Goal: Navigation & Orientation: Locate item on page

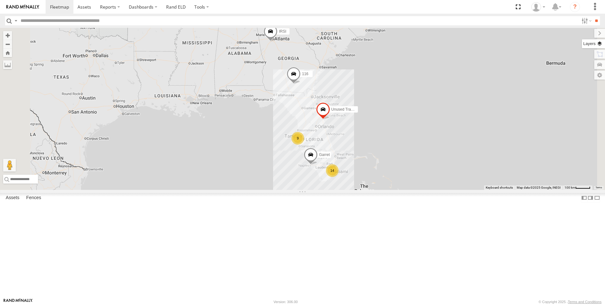
click at [601, 41] on label at bounding box center [593, 43] width 23 height 9
click at [0, 0] on span "Basemaps" at bounding box center [0, 0] width 0 height 0
click at [0, 0] on span "Satellite + Roadmap" at bounding box center [0, 0] width 0 height 0
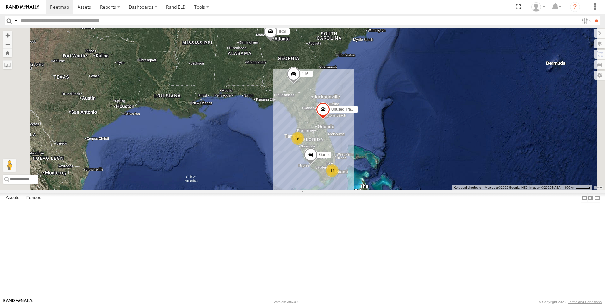
drag, startPoint x: 533, startPoint y: 65, endPoint x: 567, endPoint y: 53, distance: 35.6
click at [0, 0] on div "Terrain" at bounding box center [0, 0] width 0 height 0
click at [0, 0] on span "Satellite + Roadmap" at bounding box center [0, 0] width 0 height 0
click at [0, 0] on span "Overlays" at bounding box center [0, 0] width 0 height 0
click at [0, 0] on span "Traffic" at bounding box center [0, 0] width 0 height 0
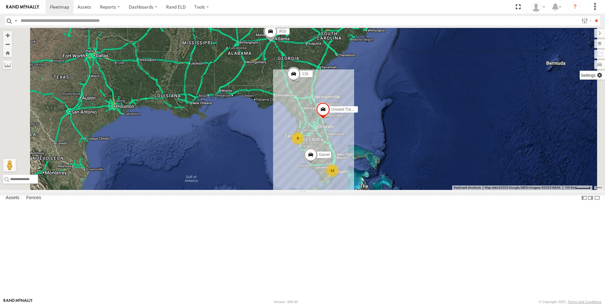
click at [580, 76] on label at bounding box center [592, 75] width 25 height 9
click at [0, 0] on span "Arrow" at bounding box center [0, 0] width 0 height 0
click at [0, 0] on span at bounding box center [0, 0] width 0 height 0
click at [582, 48] on label at bounding box center [593, 43] width 23 height 9
click at [584, 31] on label at bounding box center [594, 33] width 21 height 9
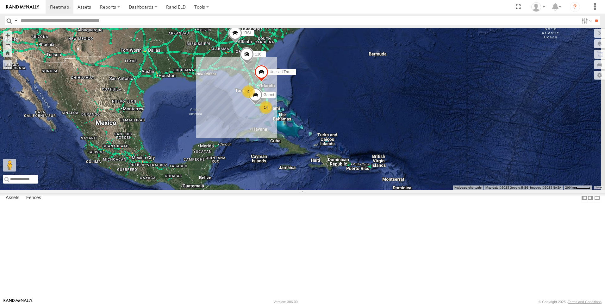
drag, startPoint x: 459, startPoint y: 229, endPoint x: 366, endPoint y: 206, distance: 96.0
click at [366, 190] on div "Unused Tracker IRSI 116 Garret 9 14" at bounding box center [302, 109] width 605 height 162
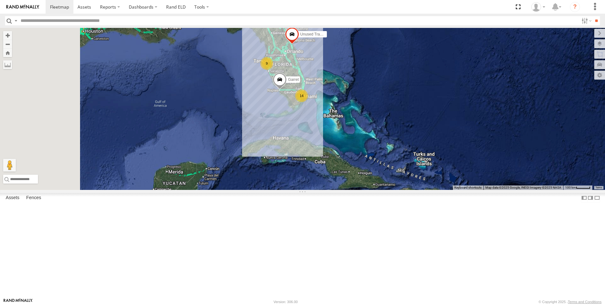
drag, startPoint x: 343, startPoint y: 179, endPoint x: 411, endPoint y: 208, distance: 73.8
click at [411, 190] on div "Unused Tracker IRSI 116 Garret 9 14" at bounding box center [302, 109] width 605 height 162
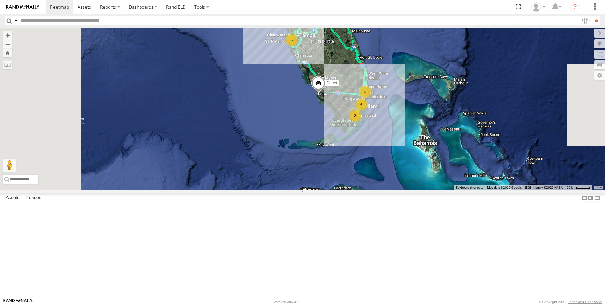
drag, startPoint x: 370, startPoint y: 161, endPoint x: 462, endPoint y: 231, distance: 115.9
click at [462, 190] on div "Unused Tracker IRSI 116 Garret 6 6 2 6" at bounding box center [302, 109] width 605 height 162
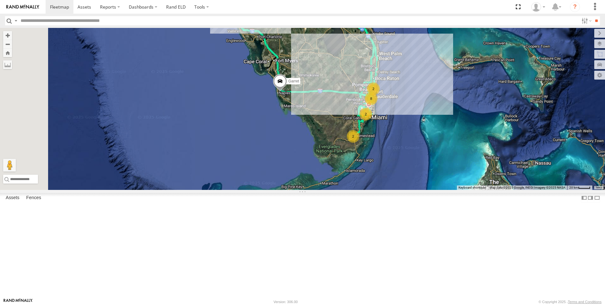
drag, startPoint x: 460, startPoint y: 186, endPoint x: 468, endPoint y: 248, distance: 63.3
click at [468, 190] on div "Unused Tracker IRSI 116 Garret 2 8 2 2" at bounding box center [302, 109] width 605 height 162
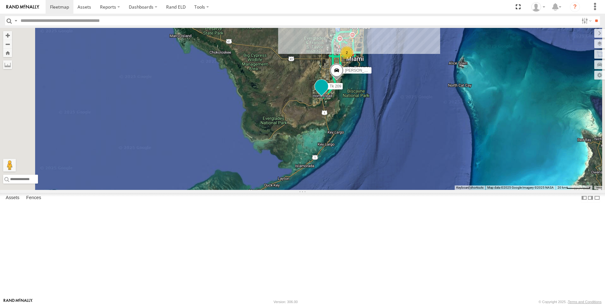
click at [327, 92] on span at bounding box center [321, 85] width 11 height 11
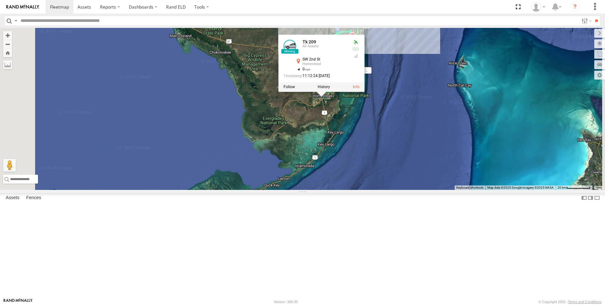
click at [365, 91] on div at bounding box center [322, 86] width 86 height 9
click at [295, 89] on label at bounding box center [289, 87] width 11 height 4
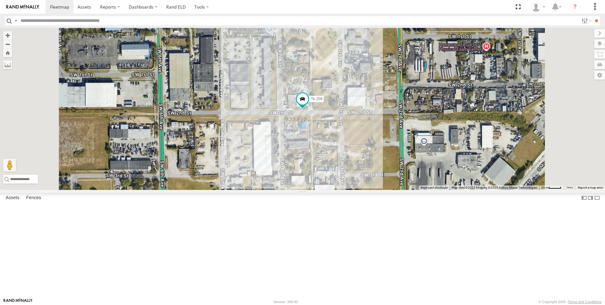
click at [0, 0] on div "Tk 371" at bounding box center [0, 0] width 0 height 0
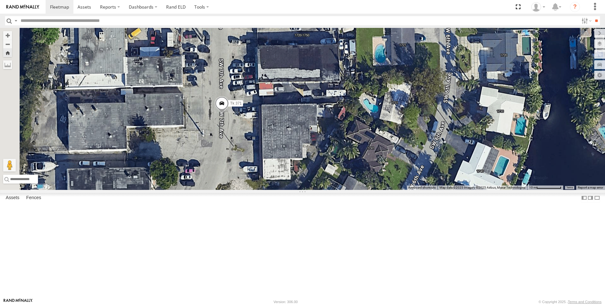
drag, startPoint x: 275, startPoint y: 173, endPoint x: 351, endPoint y: 169, distance: 76.4
click at [351, 169] on div "Tk 371" at bounding box center [302, 109] width 605 height 162
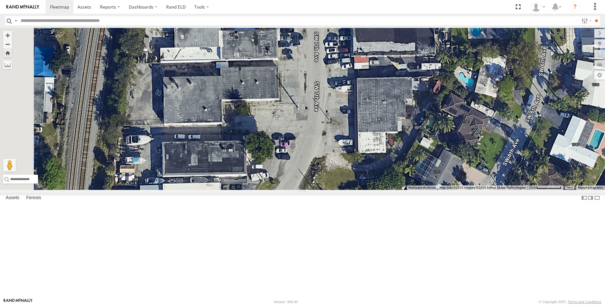
drag, startPoint x: 298, startPoint y: 190, endPoint x: 394, endPoint y: 163, distance: 99.5
click at [394, 163] on div "Tk 371" at bounding box center [302, 109] width 605 height 162
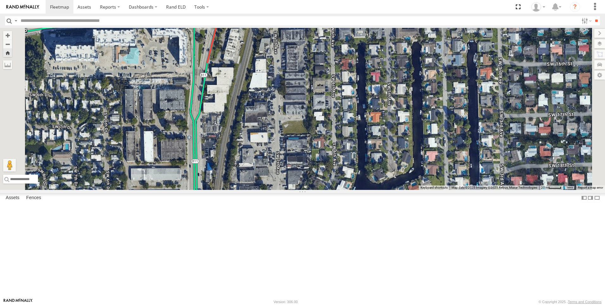
drag, startPoint x: 425, startPoint y: 73, endPoint x: 402, endPoint y: 167, distance: 95.9
click at [404, 168] on div "Tk 371" at bounding box center [302, 109] width 605 height 162
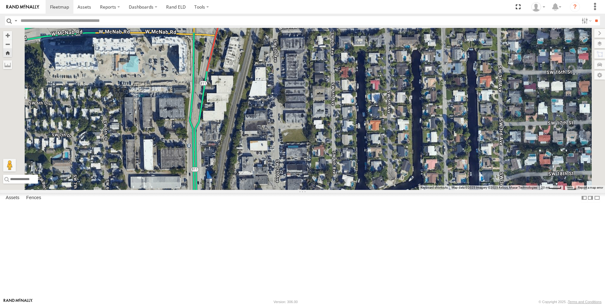
click at [0, 0] on div "All Assets" at bounding box center [0, 0] width 0 height 0
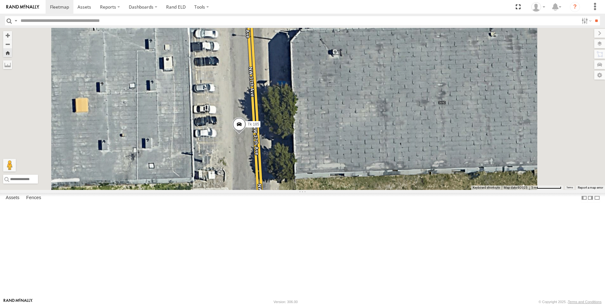
drag, startPoint x: 356, startPoint y: 192, endPoint x: 356, endPoint y: 141, distance: 51.0
click at [356, 141] on div "Tk 185" at bounding box center [302, 109] width 605 height 162
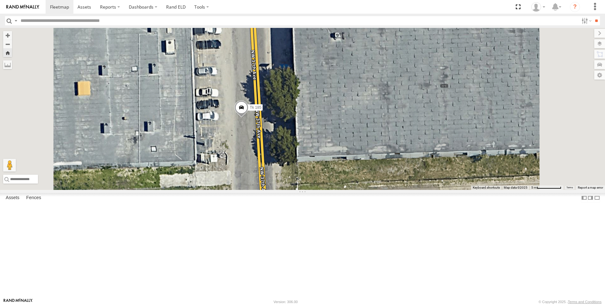
drag, startPoint x: 343, startPoint y: 171, endPoint x: 345, endPoint y: 152, distance: 19.2
click at [345, 152] on div "Tk 185" at bounding box center [302, 109] width 605 height 162
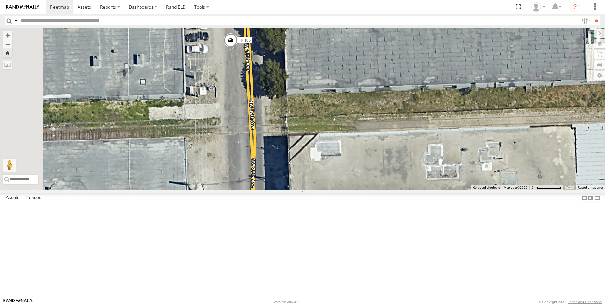
drag, startPoint x: 352, startPoint y: 212, endPoint x: 342, endPoint y: 143, distance: 70.3
click at [342, 143] on div "Tk 185" at bounding box center [302, 109] width 605 height 162
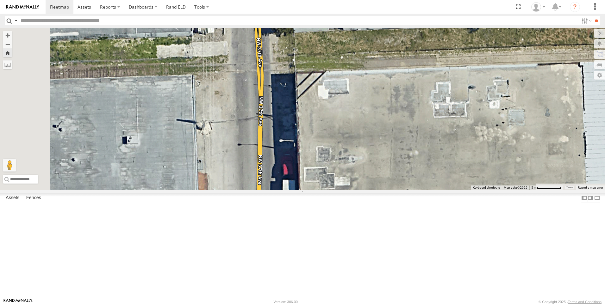
drag, startPoint x: 326, startPoint y: 194, endPoint x: 331, endPoint y: 132, distance: 62.0
click at [331, 132] on div "Tk 185" at bounding box center [302, 109] width 605 height 162
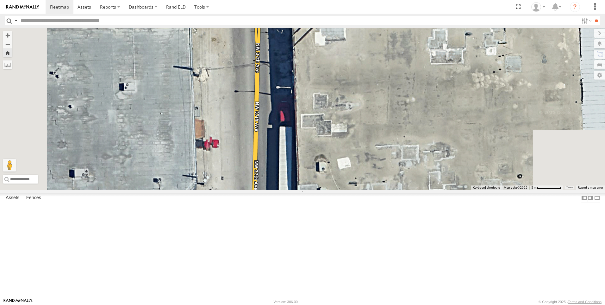
drag, startPoint x: 322, startPoint y: 183, endPoint x: 319, endPoint y: 129, distance: 54.5
click at [319, 129] on div "Tk 185" at bounding box center [302, 109] width 605 height 162
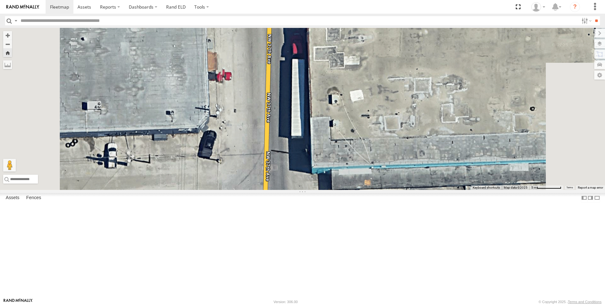
drag, startPoint x: 309, startPoint y: 193, endPoint x: 322, endPoint y: 129, distance: 64.9
click at [322, 129] on div "Tk 185" at bounding box center [302, 109] width 605 height 162
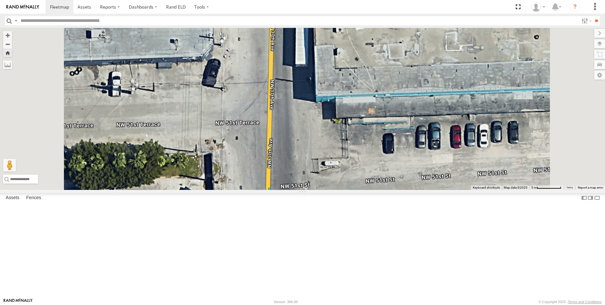
drag, startPoint x: 311, startPoint y: 223, endPoint x: 317, endPoint y: 145, distance: 79.0
click at [317, 145] on div "Tk 185" at bounding box center [302, 109] width 605 height 162
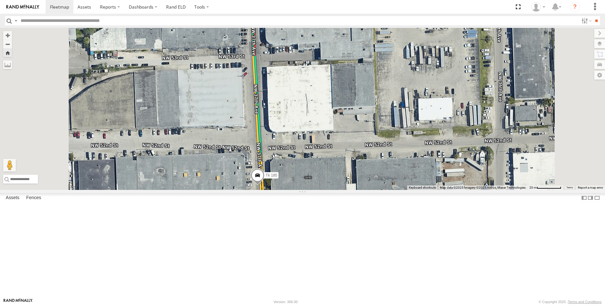
drag, startPoint x: 344, startPoint y: 115, endPoint x: 344, endPoint y: 286, distance: 170.6
click at [344, 190] on div "Tk 185" at bounding box center [302, 109] width 605 height 162
click at [0, 0] on div "Garret" at bounding box center [0, 0] width 0 height 0
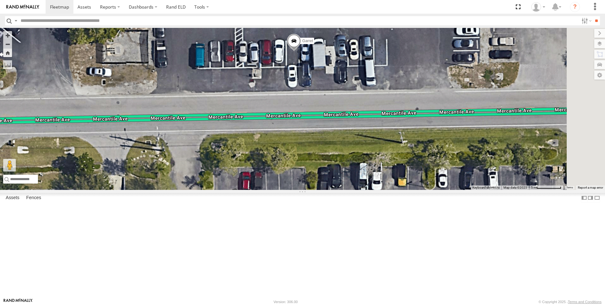
drag, startPoint x: 392, startPoint y: 173, endPoint x: 387, endPoint y: 237, distance: 64.5
click at [386, 190] on div "Garret" at bounding box center [302, 109] width 605 height 162
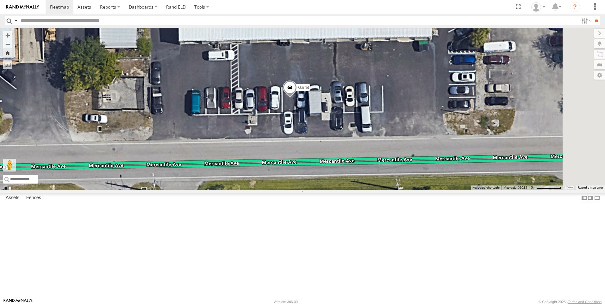
drag, startPoint x: 402, startPoint y: 194, endPoint x: 398, endPoint y: 241, distance: 47.1
click at [398, 190] on div "Garret" at bounding box center [302, 109] width 605 height 162
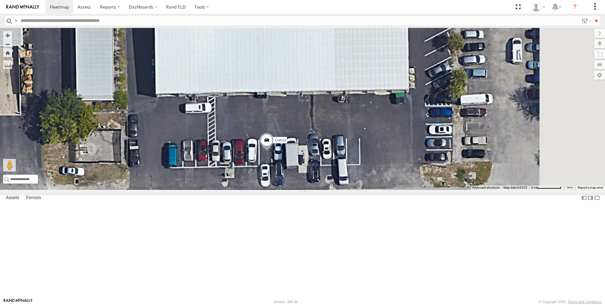
drag, startPoint x: 410, startPoint y: 201, endPoint x: 386, endPoint y: 254, distance: 58.1
click at [386, 190] on div "Garret" at bounding box center [302, 109] width 605 height 162
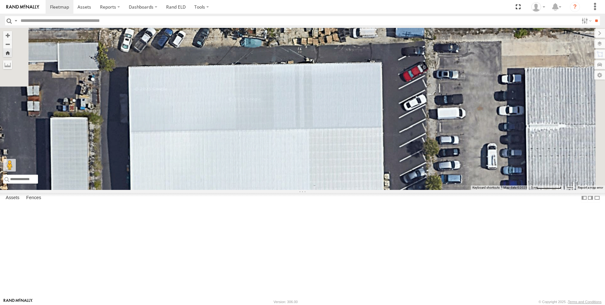
drag, startPoint x: 383, startPoint y: 211, endPoint x: 358, endPoint y: 318, distance: 109.6
click at [358, 304] on html at bounding box center [302, 152] width 605 height 305
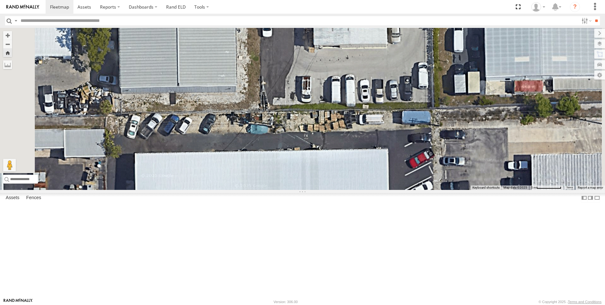
drag, startPoint x: 386, startPoint y: 231, endPoint x: 393, endPoint y: 318, distance: 87.6
click at [393, 304] on html at bounding box center [302, 152] width 605 height 305
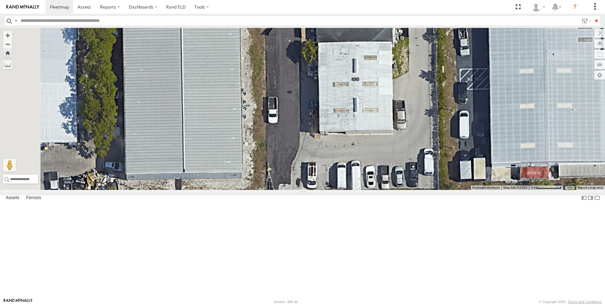
drag, startPoint x: 399, startPoint y: 231, endPoint x: 402, endPoint y: 299, distance: 68.1
click at [402, 299] on body at bounding box center [302, 152] width 605 height 305
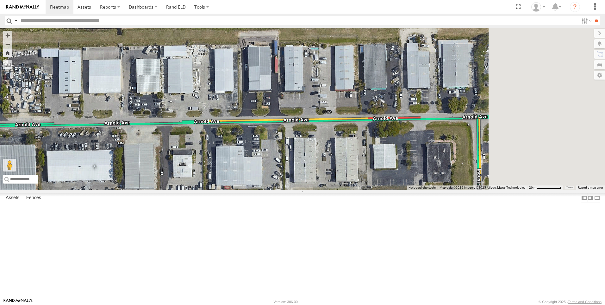
drag, startPoint x: 437, startPoint y: 210, endPoint x: 274, endPoint y: 221, distance: 163.4
click at [274, 190] on div "Garret" at bounding box center [302, 109] width 605 height 162
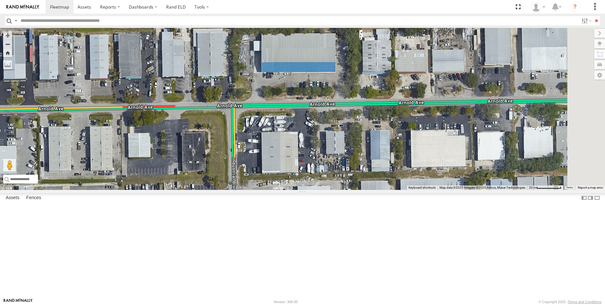
drag, startPoint x: 353, startPoint y: 194, endPoint x: 114, endPoint y: 185, distance: 239.2
click at [114, 185] on main "← Move left → Move right ↑ Move up ↓ Move down + Zoom in - Zoom out Home Jump l…" at bounding box center [302, 163] width 605 height 270
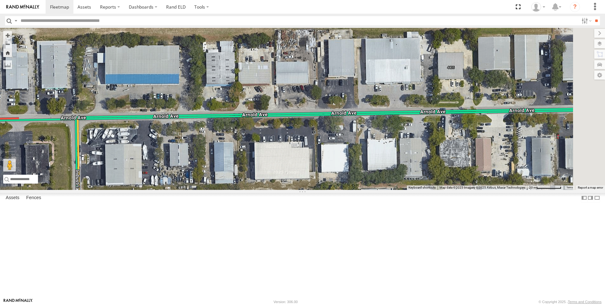
drag, startPoint x: 313, startPoint y: 165, endPoint x: 160, endPoint y: 176, distance: 154.3
click at [156, 177] on main "← Move left → Move right ↑ Move up ↓ Move down + Zoom in - Zoom out Home Jump l…" at bounding box center [302, 163] width 605 height 270
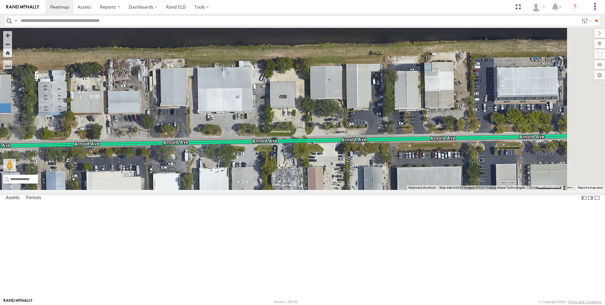
drag, startPoint x: 416, startPoint y: 175, endPoint x: 246, endPoint y: 205, distance: 172.2
click at [246, 190] on div "Garret" at bounding box center [302, 109] width 605 height 162
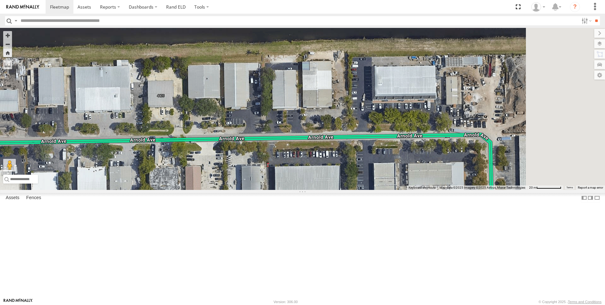
drag, startPoint x: 432, startPoint y: 205, endPoint x: 308, endPoint y: 205, distance: 123.5
click at [308, 190] on div "Garret" at bounding box center [302, 109] width 605 height 162
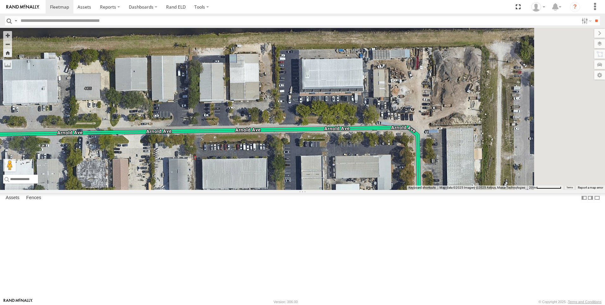
drag, startPoint x: 501, startPoint y: 214, endPoint x: 425, endPoint y: 207, distance: 75.7
click at [425, 190] on div "Garret" at bounding box center [302, 109] width 605 height 162
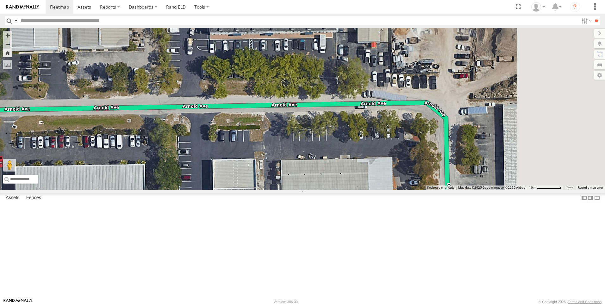
drag, startPoint x: 465, startPoint y: 236, endPoint x: 405, endPoint y: 238, distance: 59.9
click at [405, 190] on div "Garret" at bounding box center [302, 109] width 605 height 162
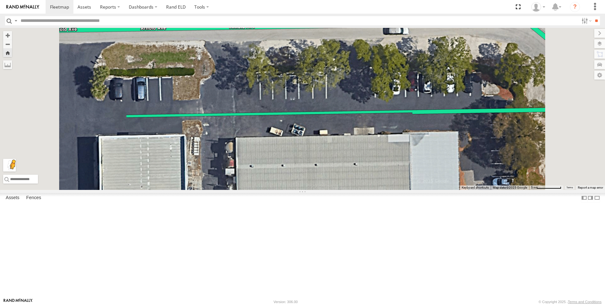
click at [16, 171] on button "Drag Pegman onto the map to open Street View" at bounding box center [9, 165] width 13 height 13
drag, startPoint x: 171, startPoint y: 276, endPoint x: 368, endPoint y: 165, distance: 226.4
click at [368, 165] on div "Garret To activate drag with keyboard, press Alt + Enter. Once in keyboard drag…" at bounding box center [302, 109] width 605 height 162
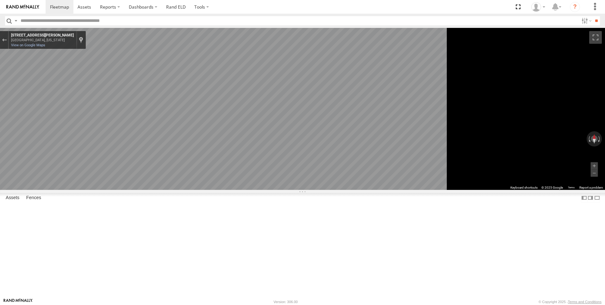
click at [214, 240] on icon "Go West, Arnold Ave" at bounding box center [199, 240] width 29 height 12
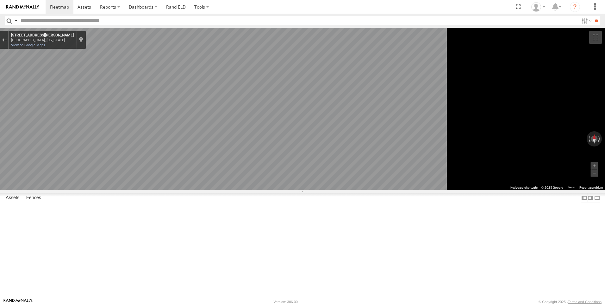
click at [214, 240] on icon "Go West, Arnold Ave" at bounding box center [199, 240] width 29 height 12
click at [264, 235] on icon "Go East, Arnold Ave" at bounding box center [240, 237] width 47 height 16
click at [564, 190] on div "← Move left → Move right ↑ Move up ↓ Move down + Zoom in - Zoom out [STREET_ADD…" at bounding box center [302, 109] width 605 height 162
click at [217, 207] on icon "Go East, Arnold Ave" at bounding box center [199, 206] width 33 height 16
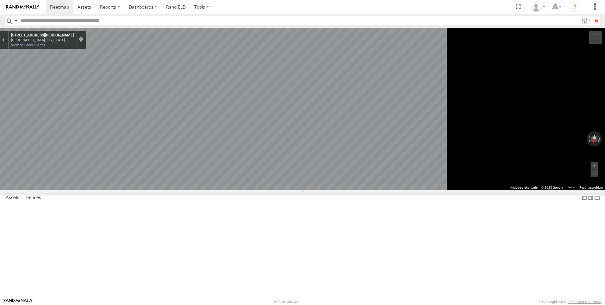
click at [217, 206] on icon "Go East, Arnold Ave" at bounding box center [199, 206] width 33 height 16
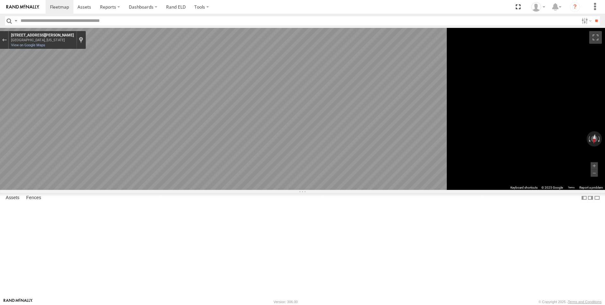
click at [217, 206] on icon "Go East, Arnold Ave" at bounding box center [199, 206] width 33 height 16
click at [217, 209] on icon "Go East, Arnold Ave" at bounding box center [199, 206] width 33 height 16
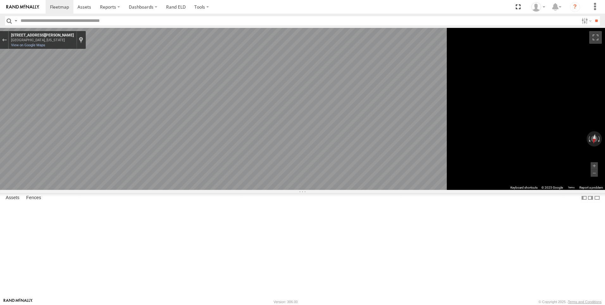
click at [217, 202] on icon "Go East, Arnold Ave" at bounding box center [199, 206] width 33 height 16
click at [217, 203] on icon "Go East, Arnold Ave" at bounding box center [199, 206] width 33 height 16
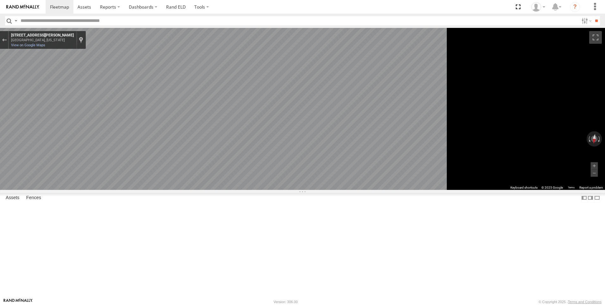
click at [217, 203] on icon "Go East, Arnold Ave" at bounding box center [199, 206] width 33 height 16
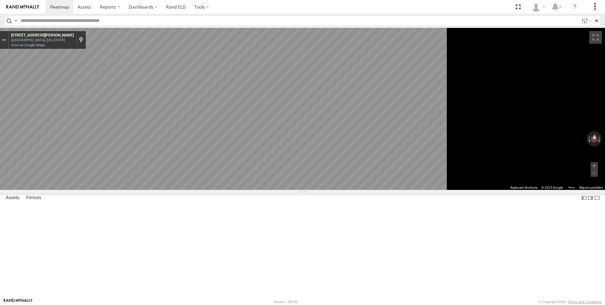
click at [217, 203] on icon "Go East, Arnold Ave" at bounding box center [199, 206] width 33 height 16
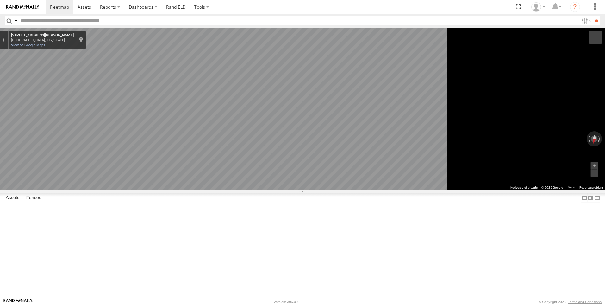
click at [0, 0] on div "Tk 185 All Assets" at bounding box center [0, 0] width 0 height 0
click at [0, 0] on div "Tk 185" at bounding box center [0, 0] width 0 height 0
click at [7, 41] on div "Exit the Street View" at bounding box center [4, 40] width 5 height 4
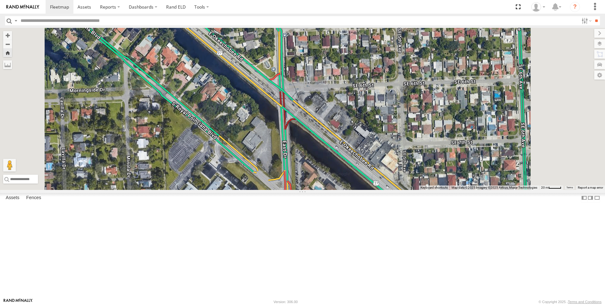
click at [0, 0] on div "Tk 371" at bounding box center [0, 0] width 0 height 0
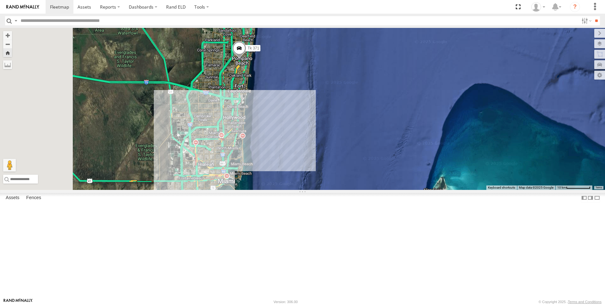
drag, startPoint x: 327, startPoint y: 183, endPoint x: 391, endPoint y: 86, distance: 115.8
click at [391, 86] on div "Tk 371 Loading..." at bounding box center [302, 109] width 605 height 162
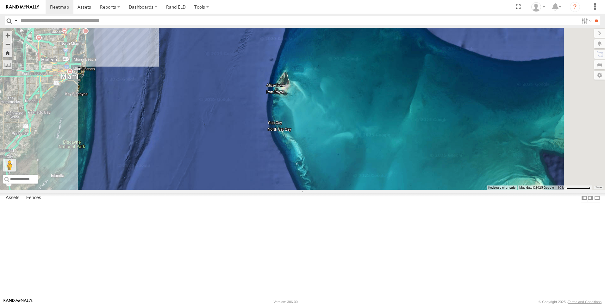
drag, startPoint x: 532, startPoint y: 191, endPoint x: 374, endPoint y: 86, distance: 189.5
click at [374, 86] on div "Tk 371 Loading..." at bounding box center [302, 109] width 605 height 162
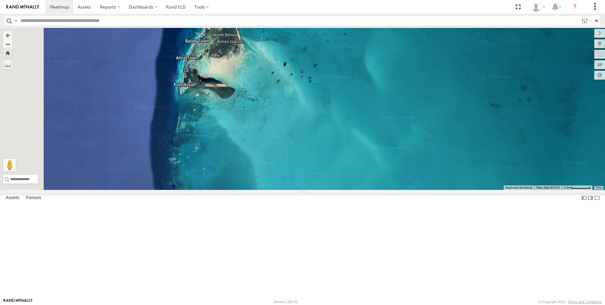
drag, startPoint x: 352, startPoint y: 144, endPoint x: 366, endPoint y: 149, distance: 14.9
click at [366, 149] on div "Tk 371 Loading..." at bounding box center [302, 109] width 605 height 162
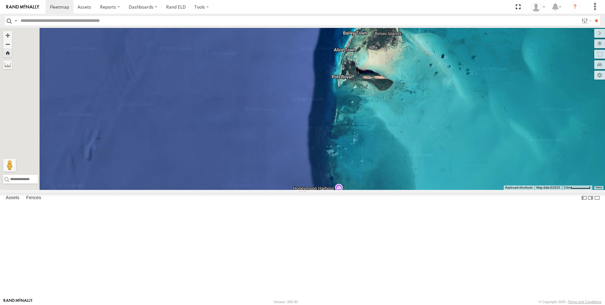
drag, startPoint x: 214, startPoint y: 159, endPoint x: 374, endPoint y: 151, distance: 160.1
click at [374, 151] on div "Tk 371 Loading..." at bounding box center [302, 109] width 605 height 162
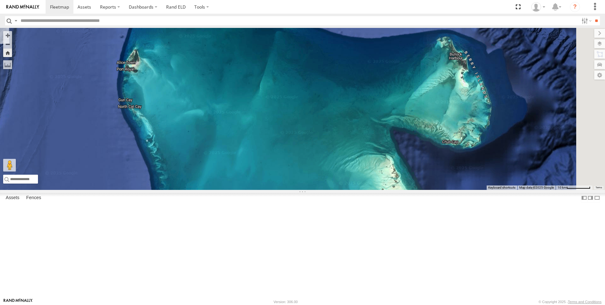
drag, startPoint x: 467, startPoint y: 145, endPoint x: 285, endPoint y: 122, distance: 183.7
click at [285, 122] on div "Tk 371 Loading..." at bounding box center [302, 109] width 605 height 162
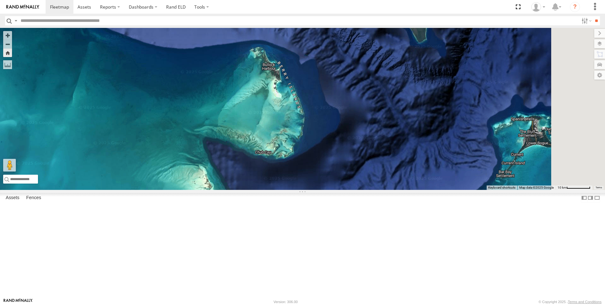
drag, startPoint x: 547, startPoint y: 130, endPoint x: 359, endPoint y: 142, distance: 188.7
click at [359, 142] on div "Tk 371 Loading..." at bounding box center [302, 109] width 605 height 162
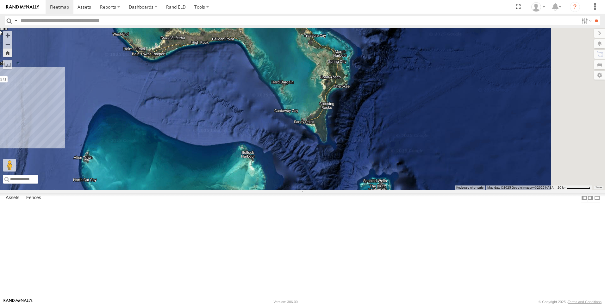
drag, startPoint x: 428, startPoint y: 178, endPoint x: 383, endPoint y: 266, distance: 99.0
click at [383, 190] on div "Tk 371 Loading..." at bounding box center [302, 109] width 605 height 162
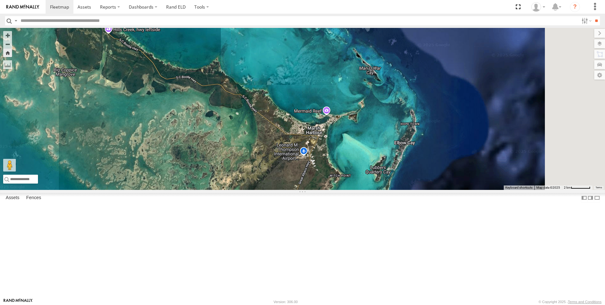
drag, startPoint x: 487, startPoint y: 182, endPoint x: 418, endPoint y: 182, distance: 69.3
click at [418, 182] on div "Tk 371 Loading..." at bounding box center [302, 109] width 605 height 162
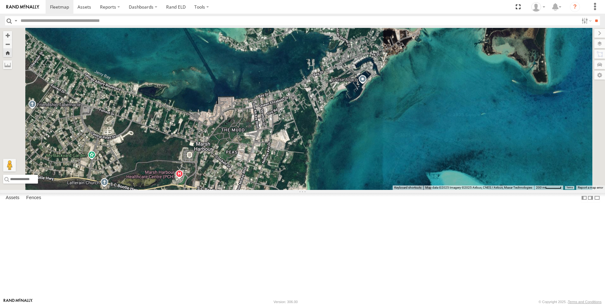
drag, startPoint x: 350, startPoint y: 209, endPoint x: 414, endPoint y: 200, distance: 64.0
click at [414, 190] on div "Tk 371 Loading..." at bounding box center [302, 109] width 605 height 162
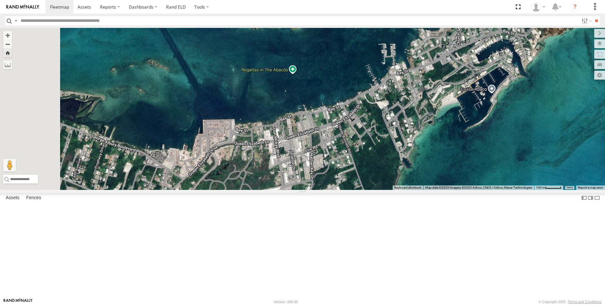
drag, startPoint x: 369, startPoint y: 175, endPoint x: 456, endPoint y: 242, distance: 109.9
click at [455, 190] on div "Tk 371 Loading..." at bounding box center [302, 109] width 605 height 162
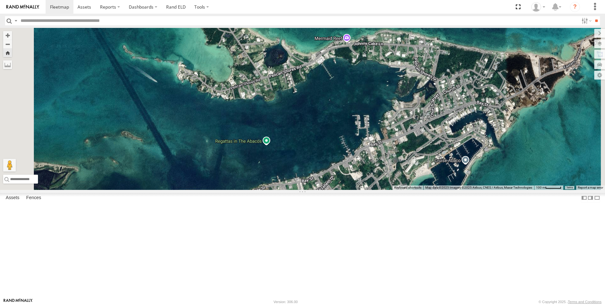
drag, startPoint x: 469, startPoint y: 207, endPoint x: 441, endPoint y: 265, distance: 64.8
click at [438, 190] on div "Tk 371 Loading..." at bounding box center [302, 109] width 605 height 162
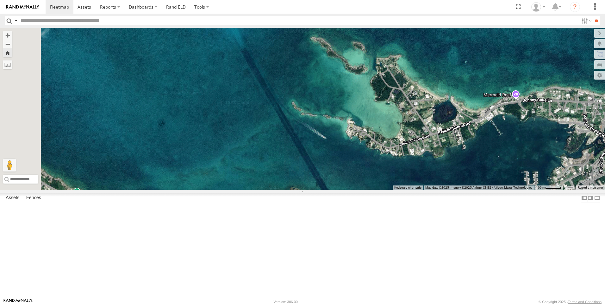
drag, startPoint x: 364, startPoint y: 211, endPoint x: 559, endPoint y: 283, distance: 207.9
click at [559, 190] on div "Tk 371 Loading..." at bounding box center [302, 109] width 605 height 162
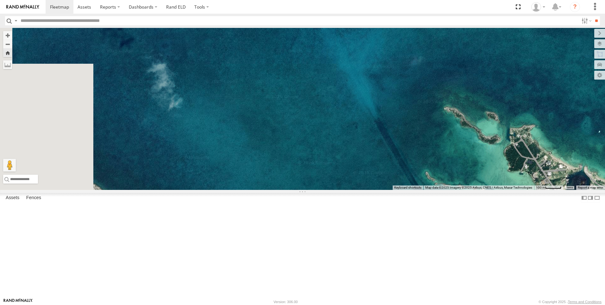
drag, startPoint x: 481, startPoint y: 246, endPoint x: 569, endPoint y: 304, distance: 105.2
click at [569, 304] on body at bounding box center [302, 152] width 605 height 305
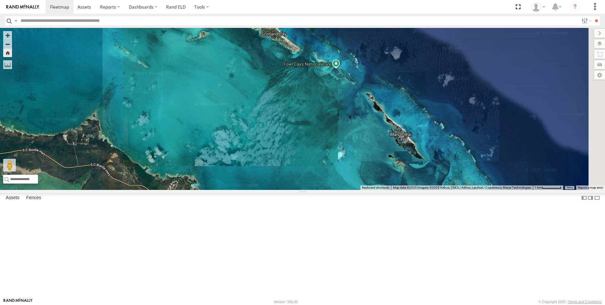
drag, startPoint x: 520, startPoint y: 208, endPoint x: 394, endPoint y: 242, distance: 131.0
click at [394, 190] on div "Tk 371 Loading..." at bounding box center [302, 109] width 605 height 162
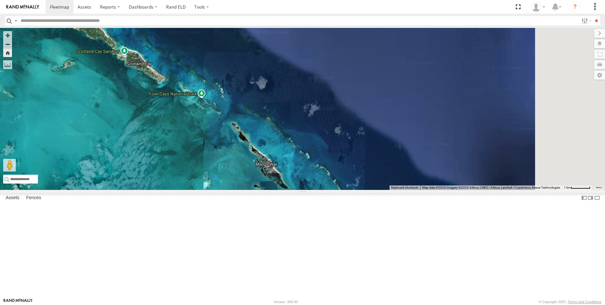
drag, startPoint x: 489, startPoint y: 195, endPoint x: 351, endPoint y: 225, distance: 140.9
click at [351, 190] on div "Tk 371 Loading..." at bounding box center [302, 109] width 605 height 162
